Goal: Navigation & Orientation: Find specific page/section

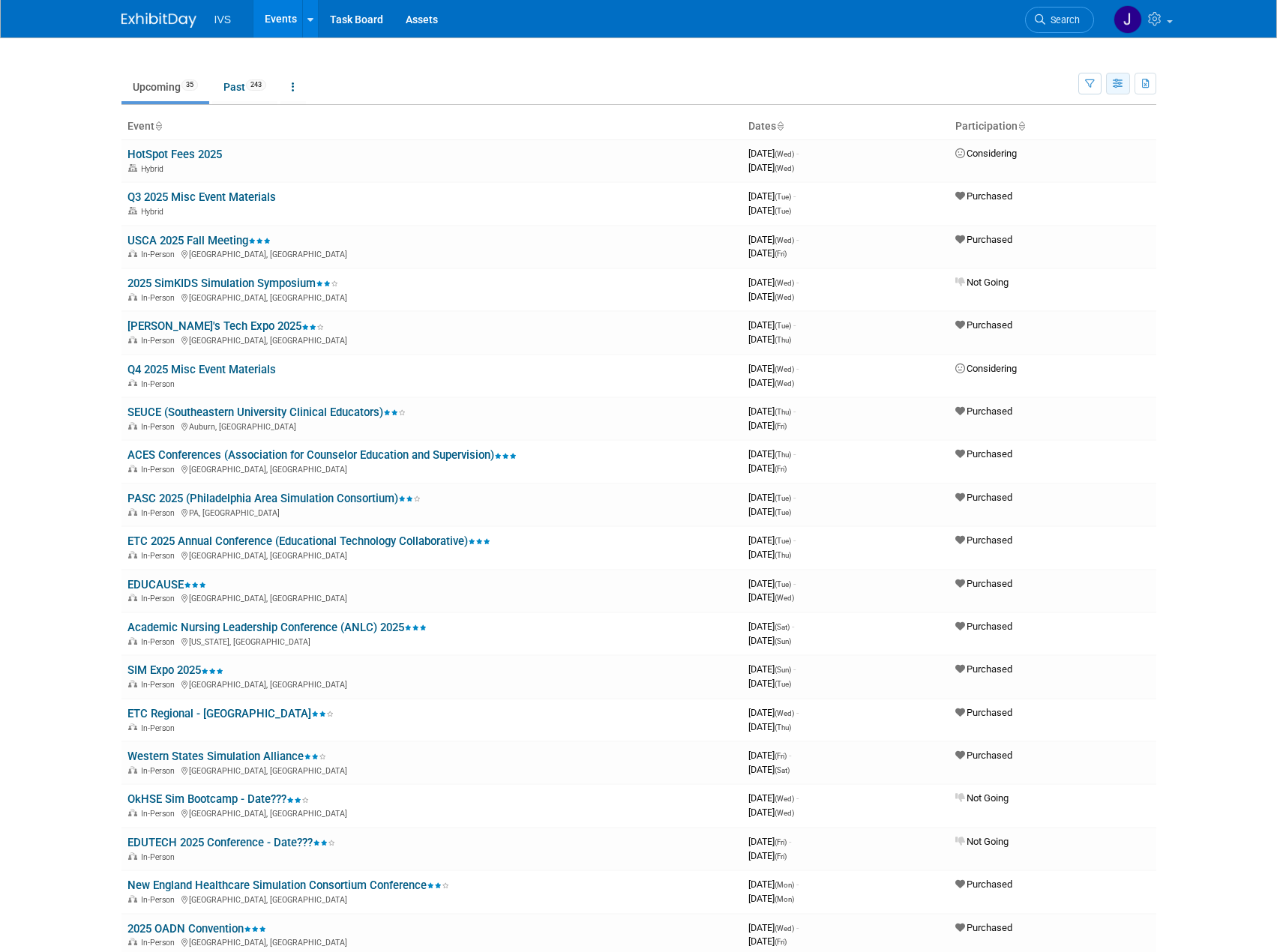
click at [1122, 88] on icon "button" at bounding box center [1118, 84] width 11 height 10
click at [1056, 152] on link "Detail View" at bounding box center [1055, 158] width 126 height 21
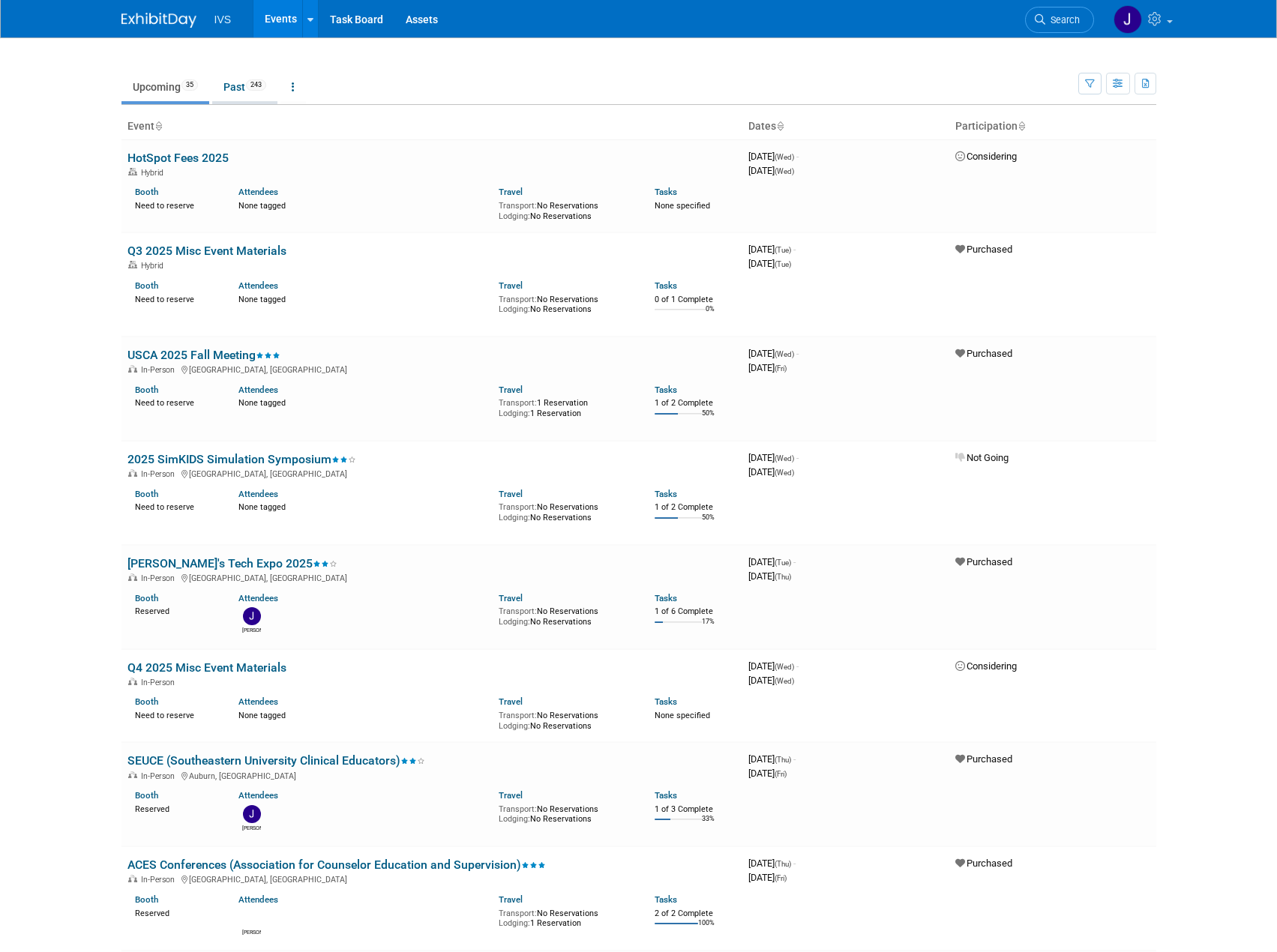
click at [234, 91] on link "Past 243" at bounding box center [245, 86] width 65 height 28
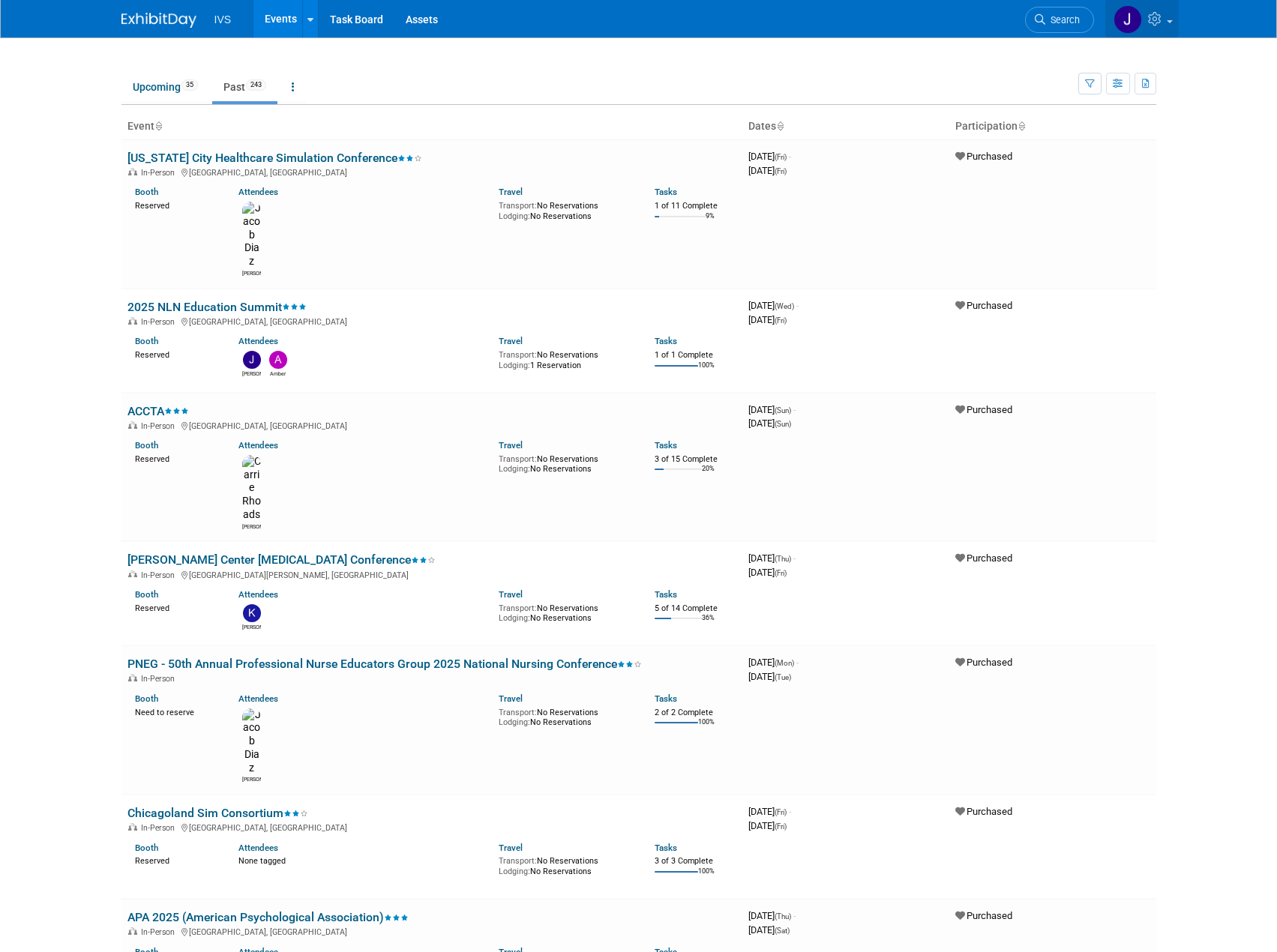
click at [1169, 21] on span at bounding box center [1170, 21] width 6 height 3
click at [1074, 181] on link "Sign out" at bounding box center [1090, 176] width 177 height 21
